Goal: Register for event/course

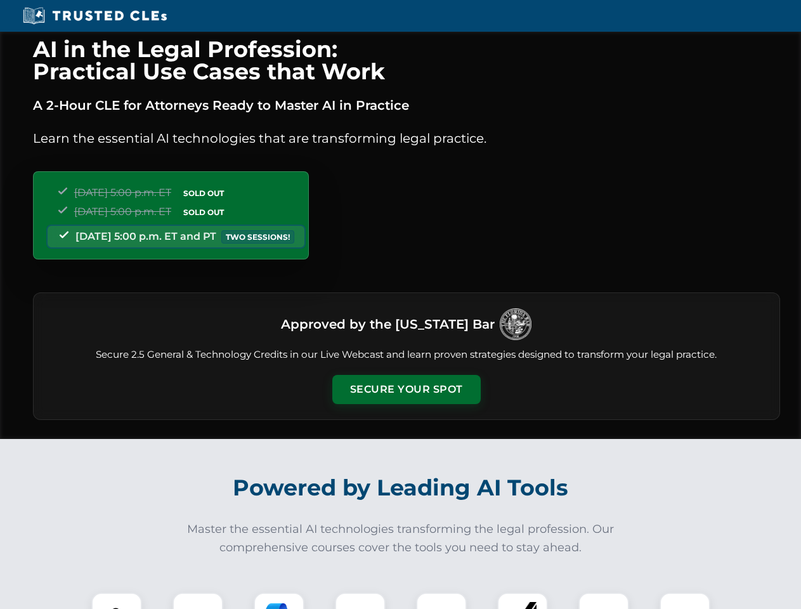
click at [406, 390] on button "Secure Your Spot" at bounding box center [406, 389] width 148 height 29
click at [117, 601] on img at bounding box center [116, 618] width 37 height 37
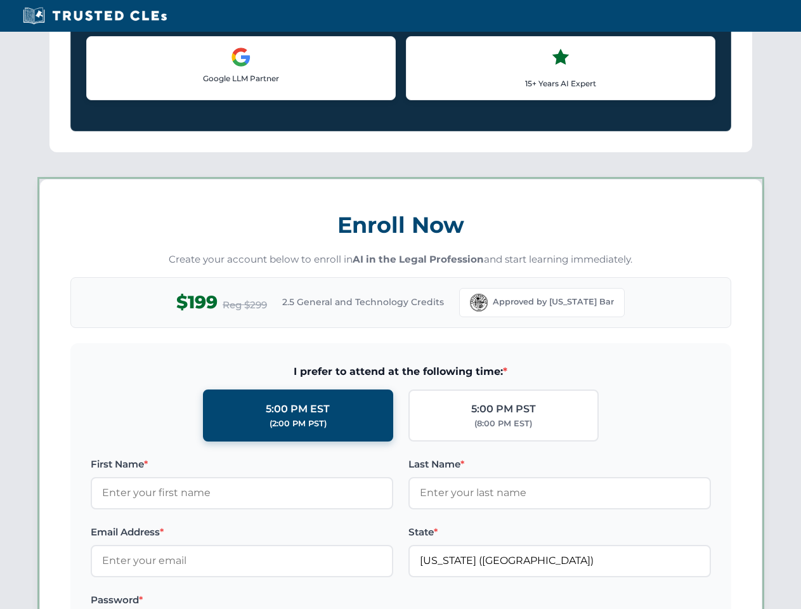
click at [279, 601] on label "Password *" at bounding box center [242, 600] width 303 height 15
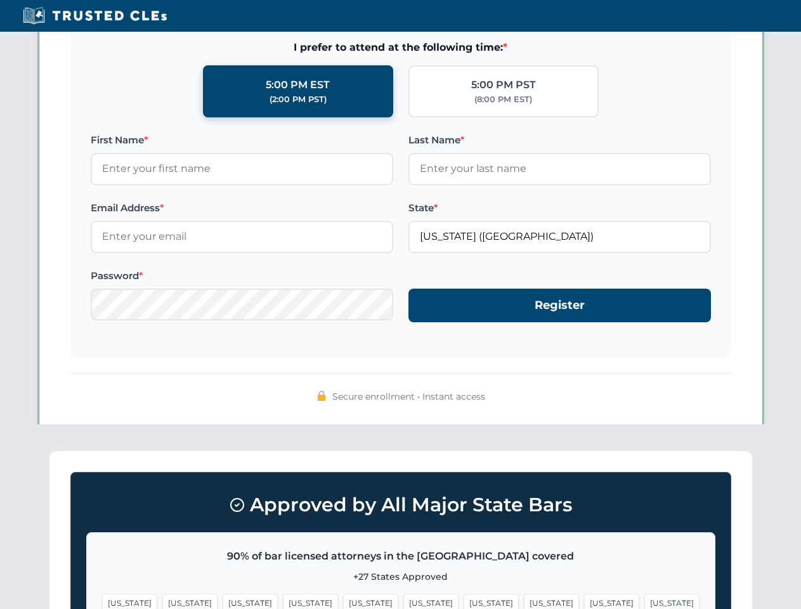
click at [584, 601] on span "[US_STATE]" at bounding box center [611, 603] width 55 height 18
